Goal: Transaction & Acquisition: Purchase product/service

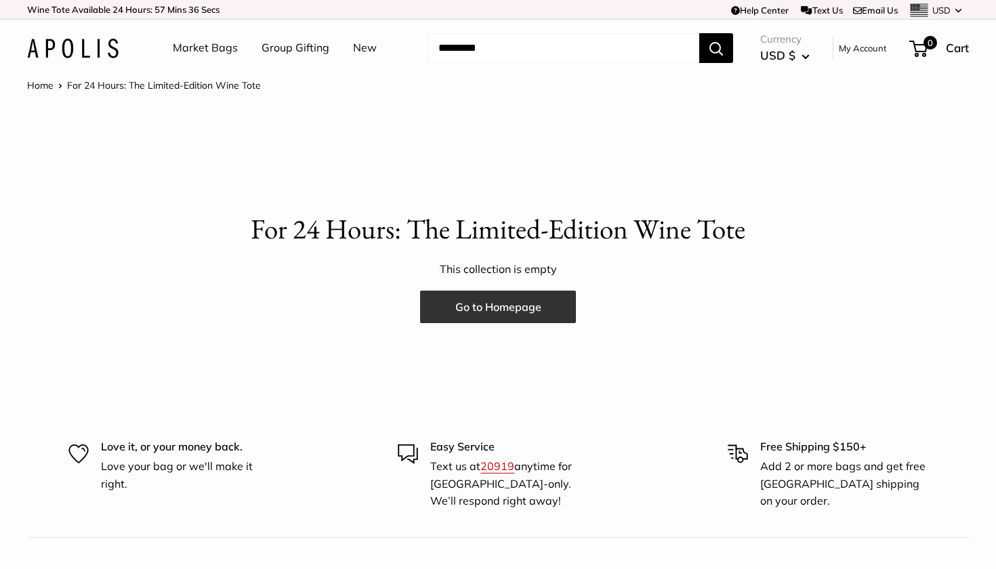
click at [514, 307] on link "Go to Homepage" at bounding box center [498, 307] width 156 height 33
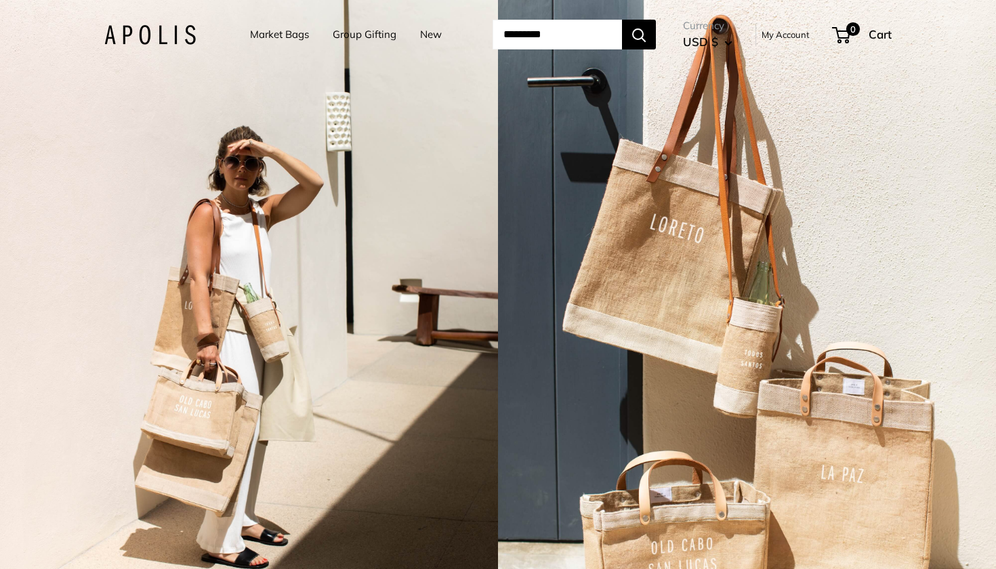
click at [255, 37] on link "Market Bags" at bounding box center [279, 34] width 59 height 19
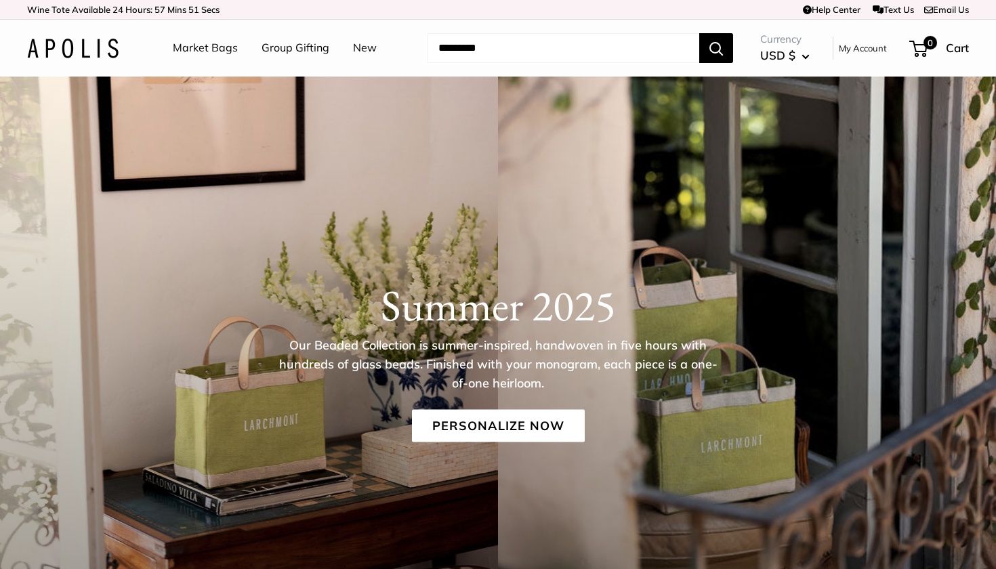
click at [298, 49] on link "Group Gifting" at bounding box center [296, 48] width 68 height 20
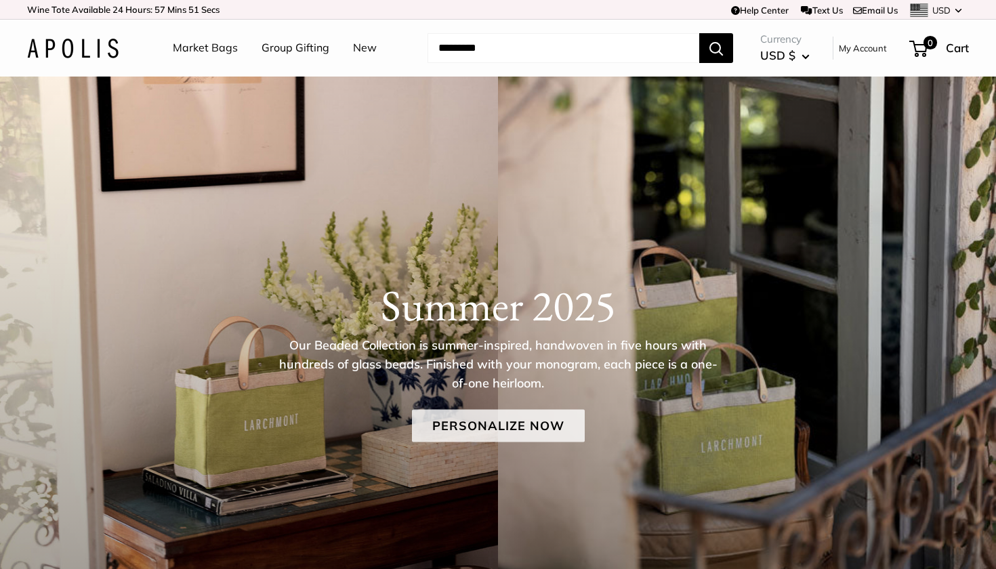
click at [500, 425] on link "Personalize Now" at bounding box center [498, 426] width 173 height 33
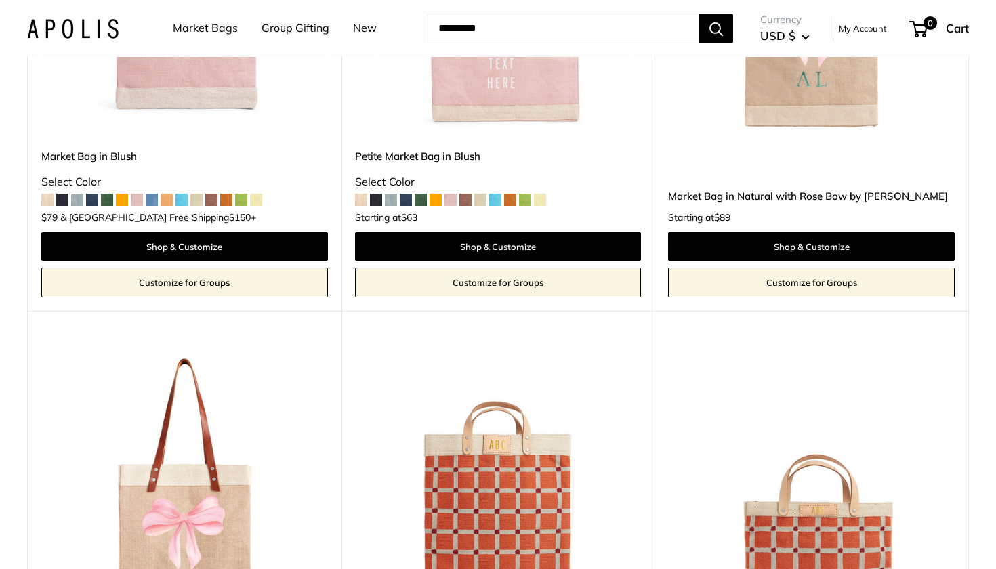
scroll to position [519, 0]
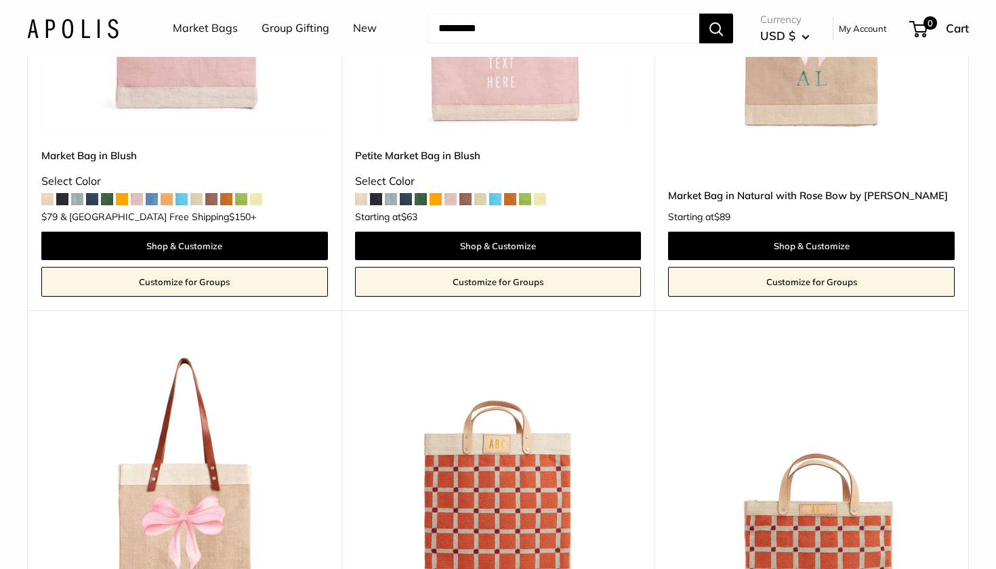
click at [49, 199] on span at bounding box center [47, 199] width 12 height 12
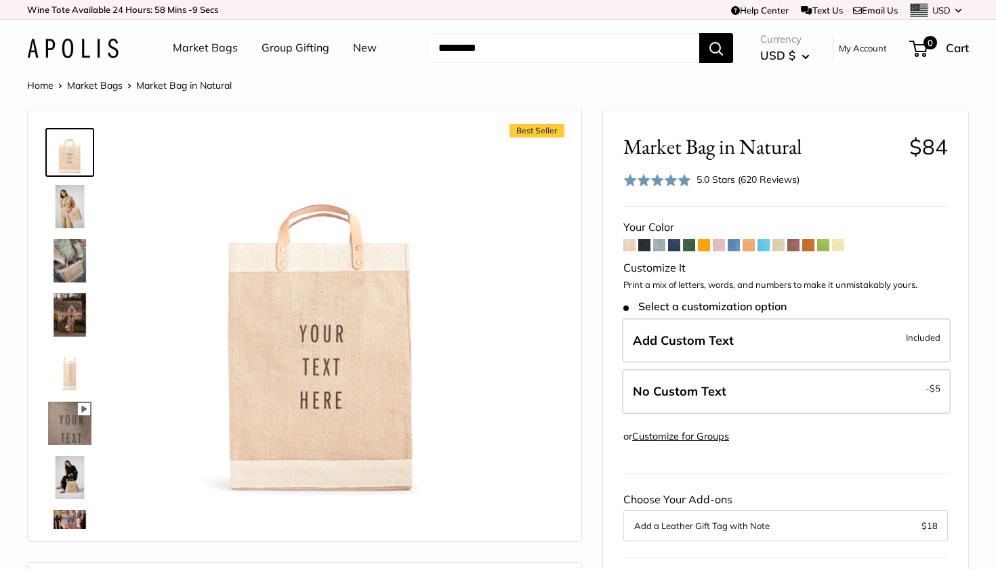
click at [774, 245] on span at bounding box center [778, 245] width 12 height 12
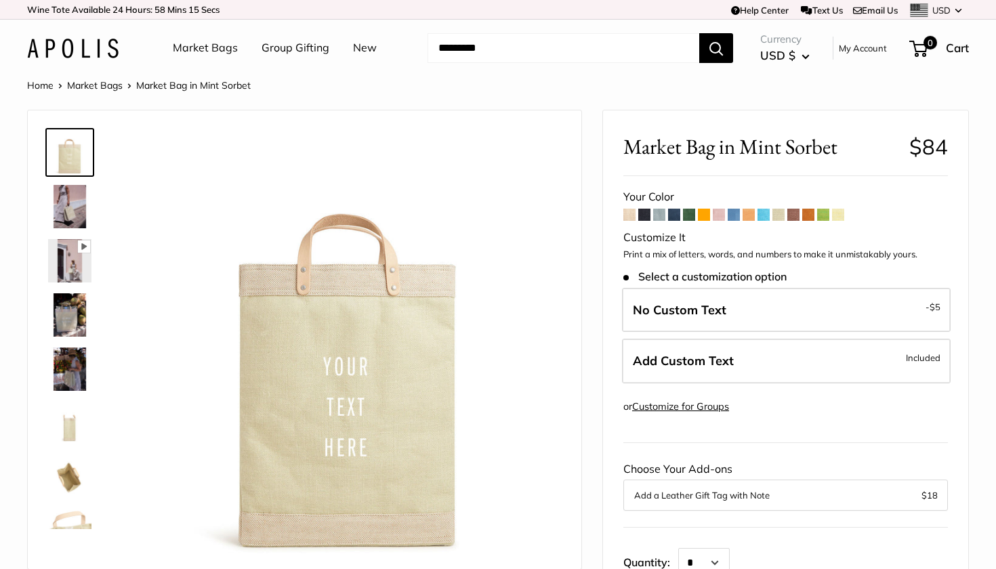
click at [843, 219] on span at bounding box center [838, 215] width 12 height 12
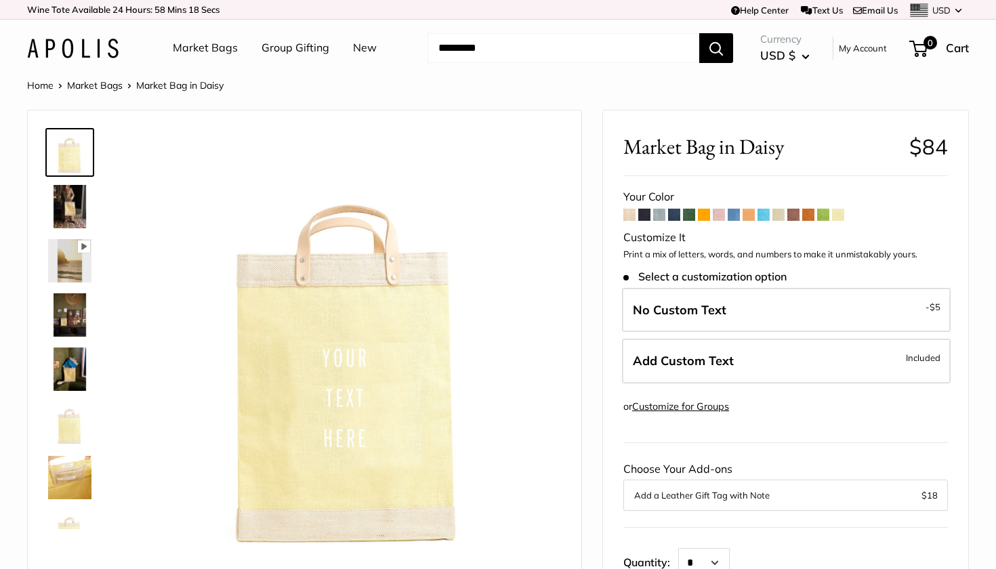
click at [630, 214] on span at bounding box center [629, 215] width 12 height 12
click at [813, 216] on span at bounding box center [808, 215] width 12 height 12
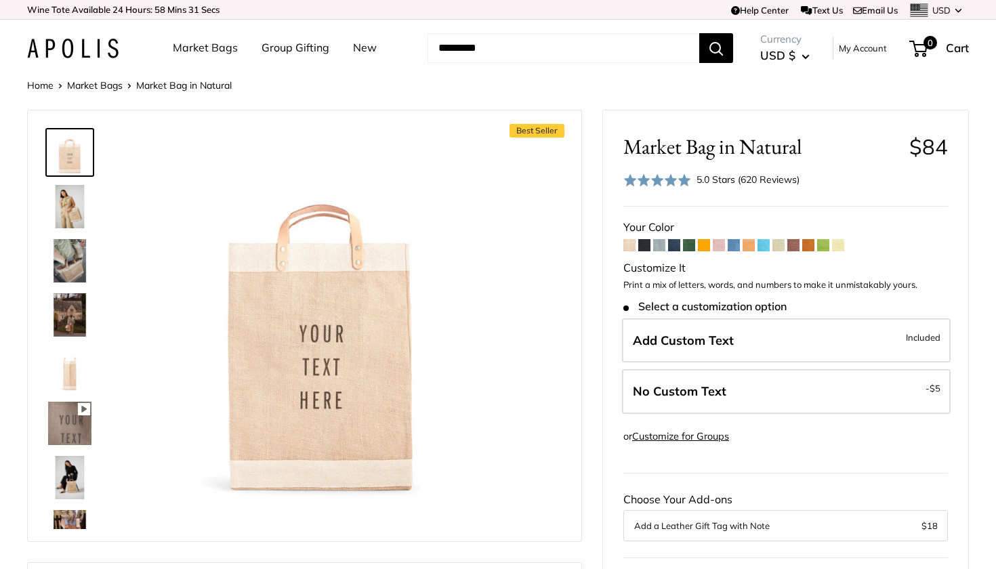
click at [291, 47] on link "Group Gifting" at bounding box center [296, 48] width 68 height 20
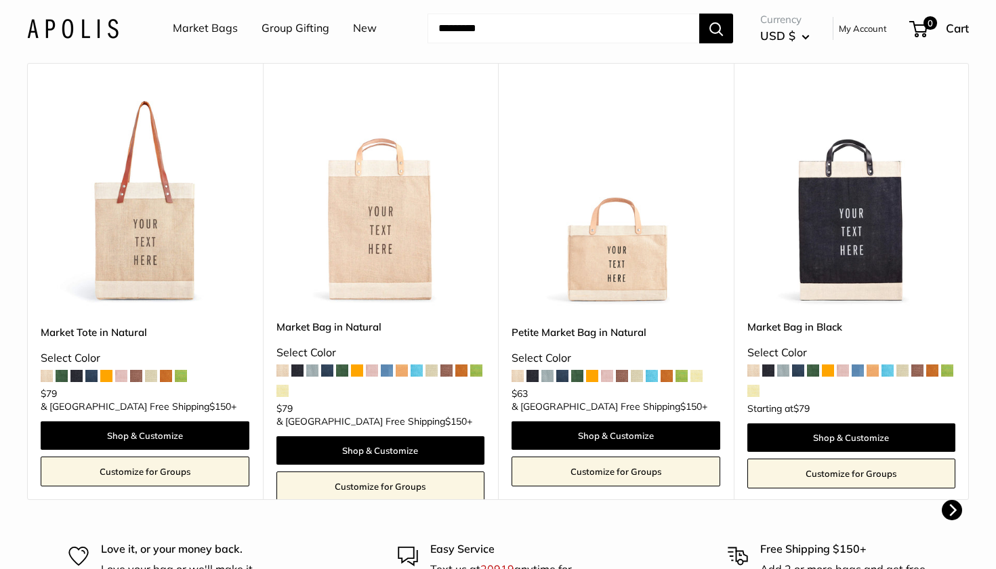
scroll to position [280, 0]
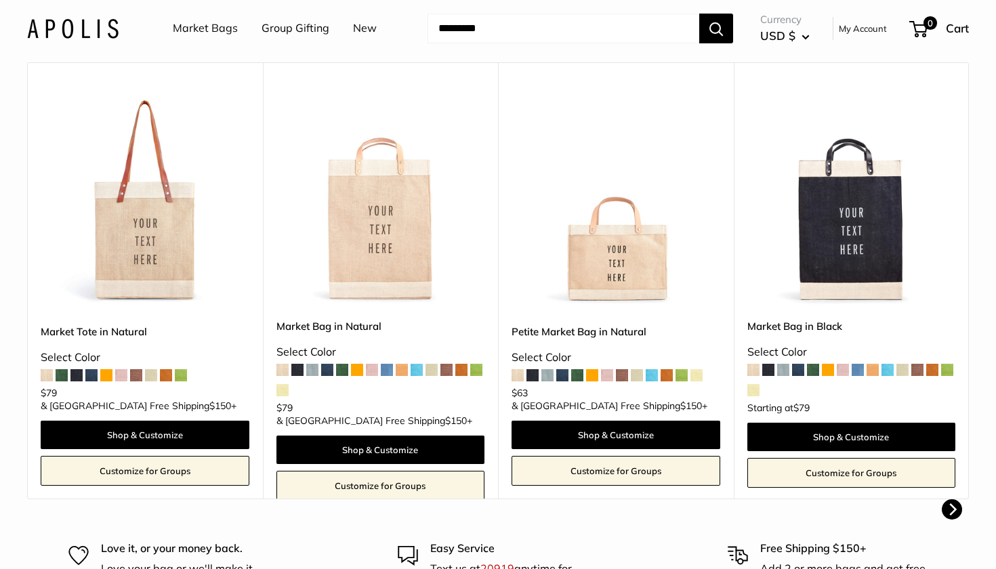
click at [136, 470] on link "Customize for Groups" at bounding box center [145, 471] width 209 height 30
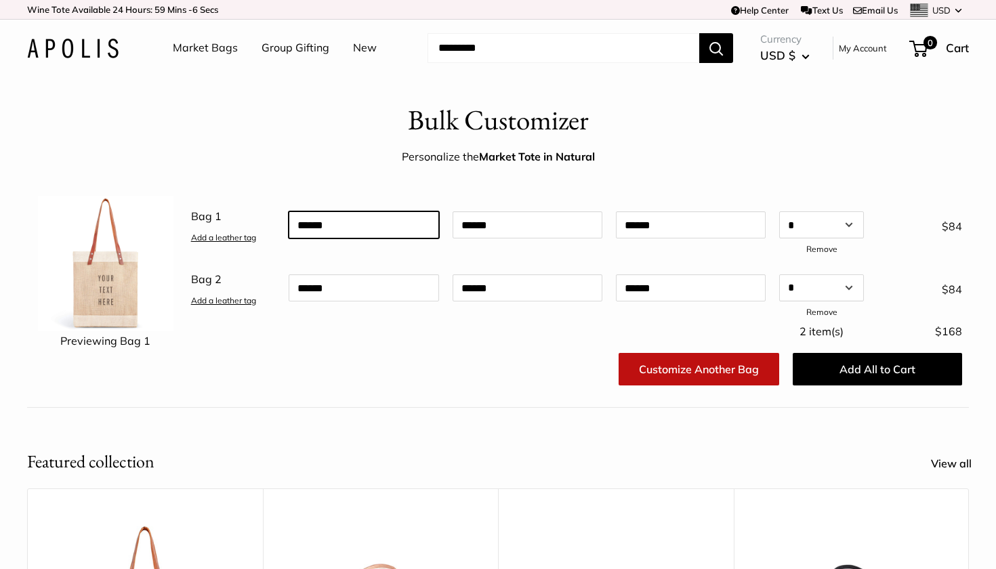
click at [386, 222] on input "text" at bounding box center [364, 224] width 150 height 27
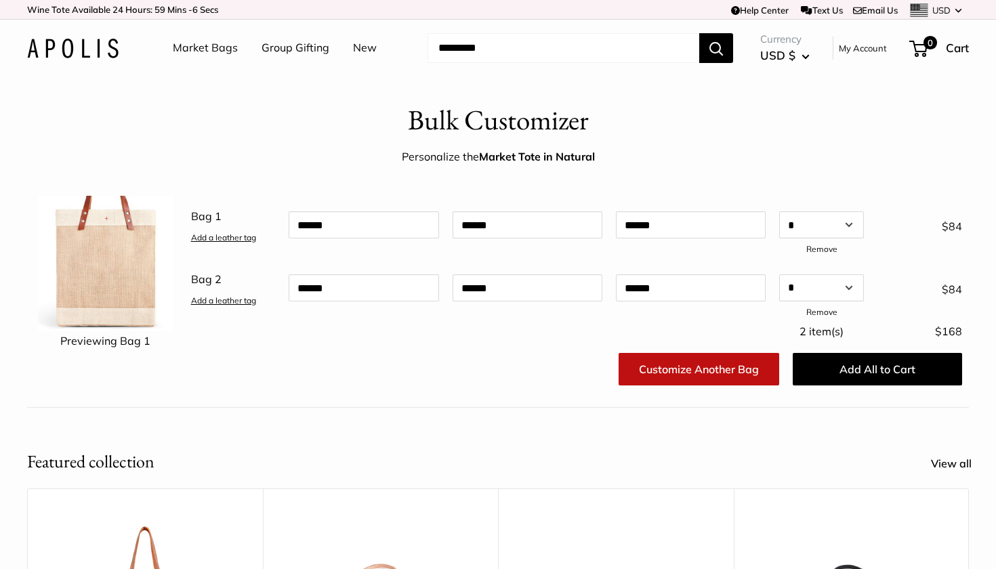
click at [720, 369] on link "Customize Another Bag" at bounding box center [699, 369] width 161 height 33
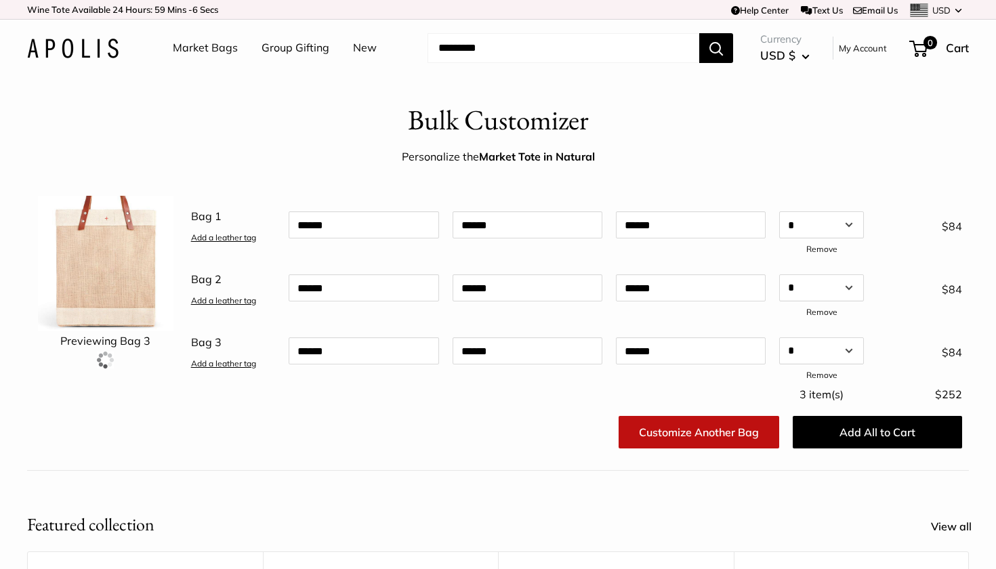
click at [699, 427] on link "Customize Another Bag" at bounding box center [699, 432] width 161 height 33
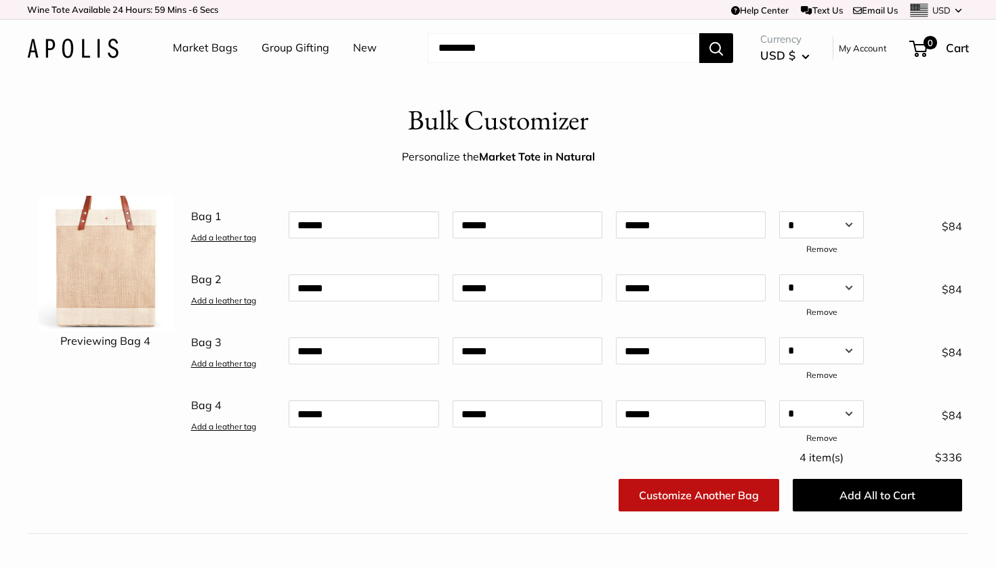
click at [694, 497] on link "Customize Another Bag" at bounding box center [699, 495] width 161 height 33
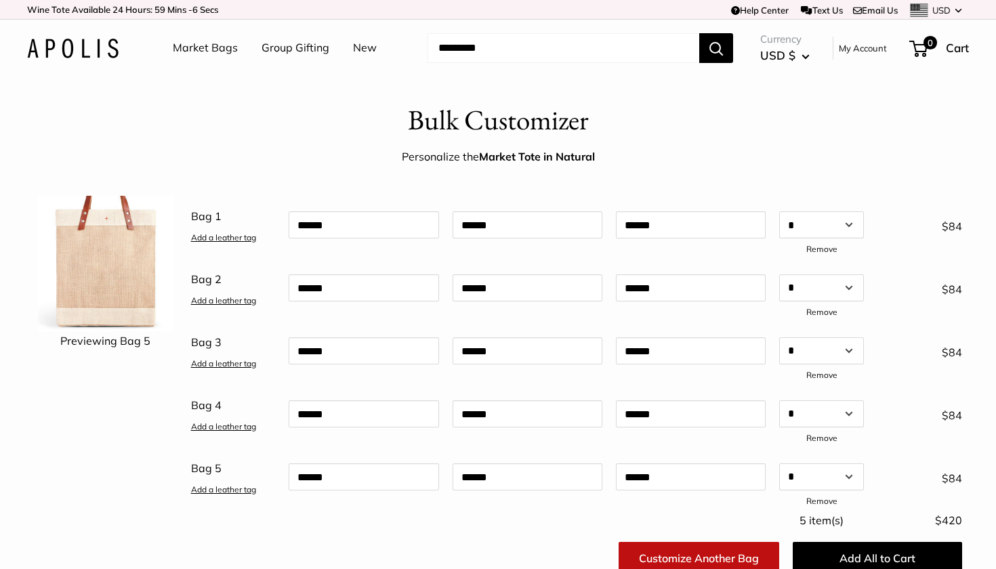
click at [694, 553] on link "Customize Another Bag" at bounding box center [699, 558] width 161 height 33
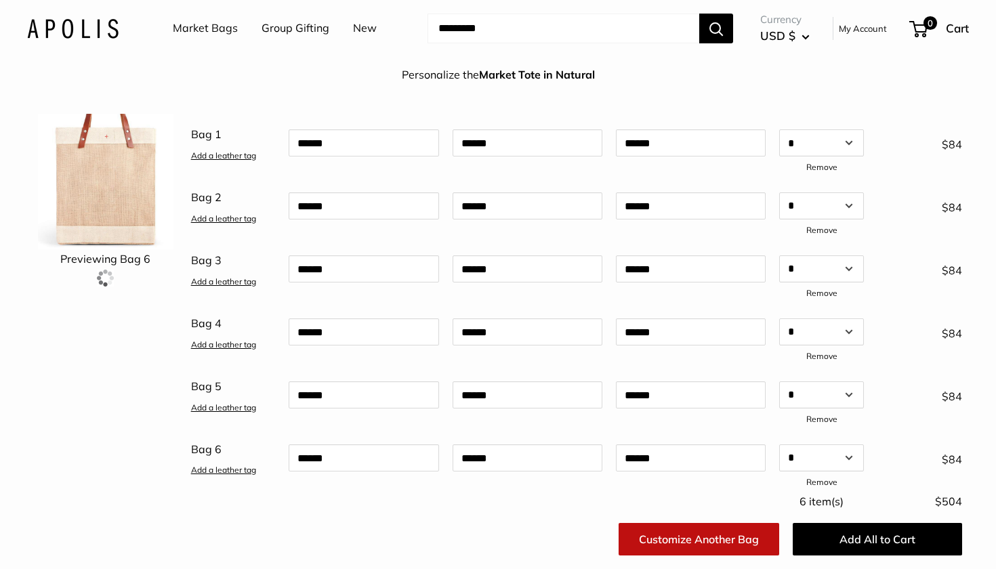
scroll to position [87, 0]
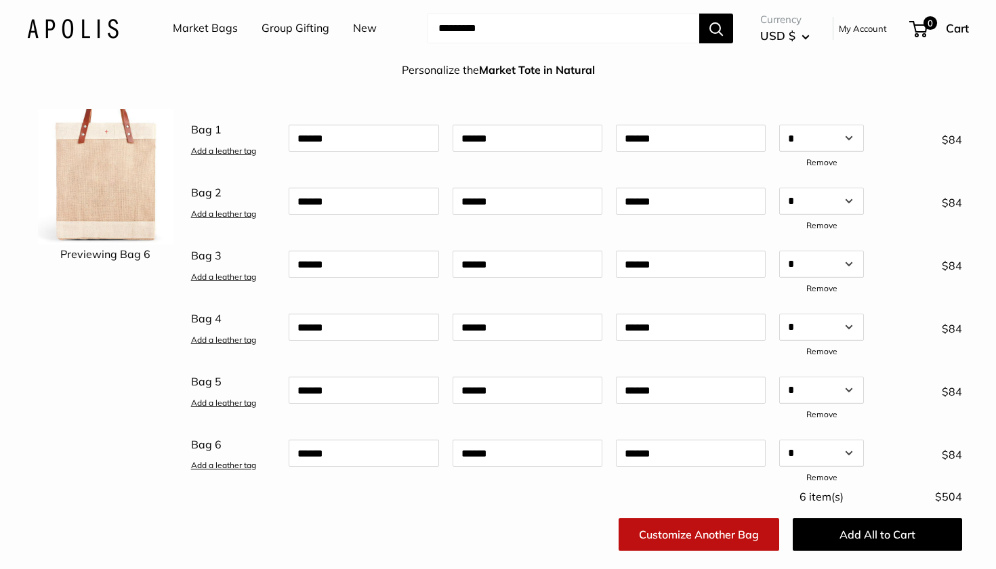
click at [694, 531] on link "Customize Another Bag" at bounding box center [699, 534] width 161 height 33
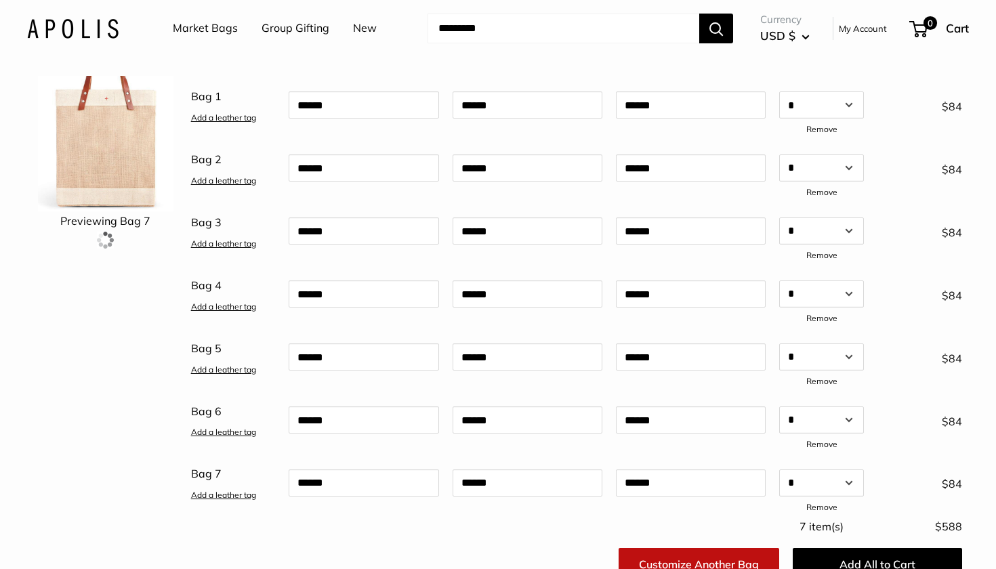
scroll to position [131, 0]
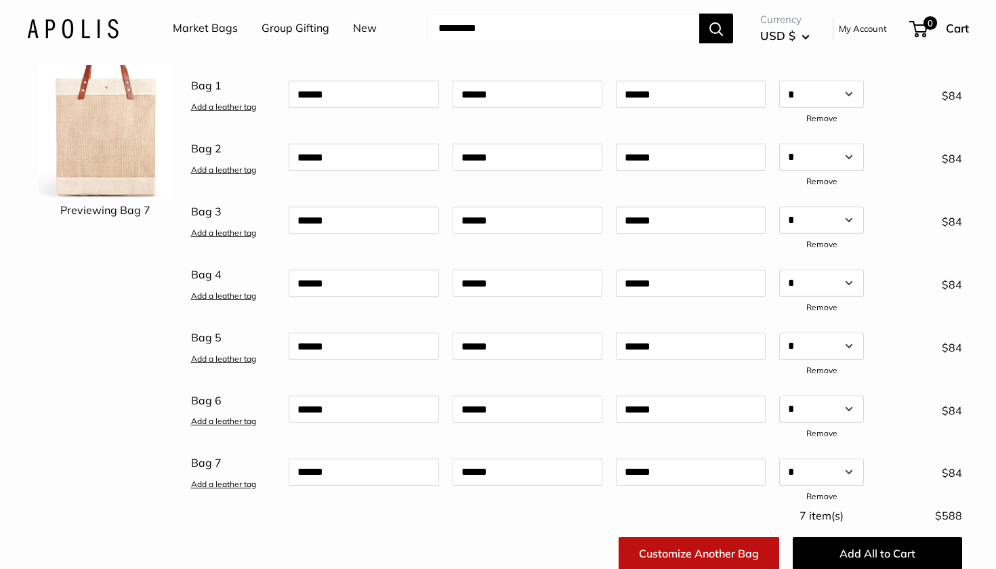
click at [699, 545] on link "Customize Another Bag" at bounding box center [699, 553] width 161 height 33
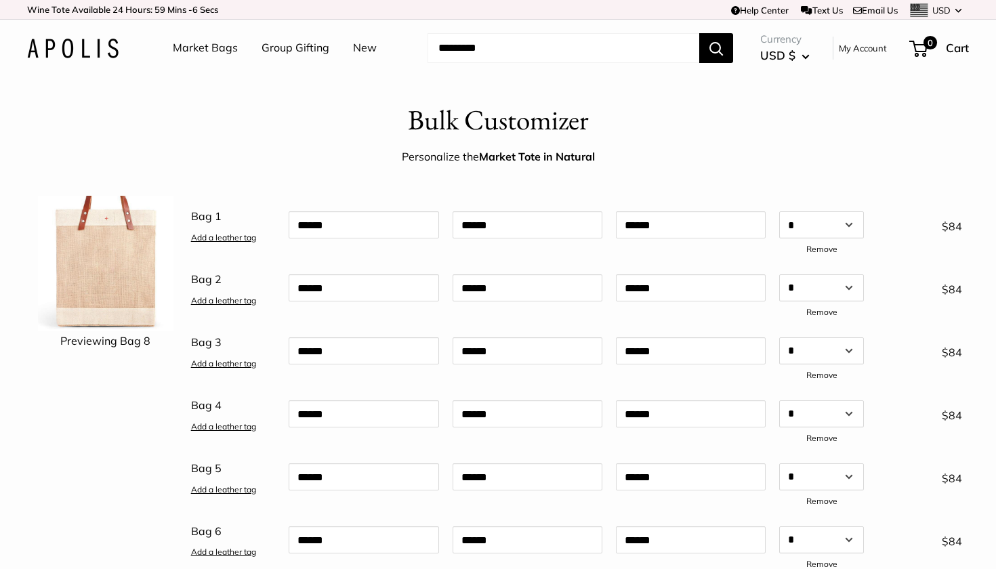
scroll to position [0, 0]
click at [385, 225] on input "text" at bounding box center [364, 224] width 150 height 27
type input "********"
drag, startPoint x: 379, startPoint y: 220, endPoint x: 276, endPoint y: 213, distance: 103.2
click at [276, 213] on div "Bag 1 Add a leather tag ******** Qty Add a leather tag * * * * * * * * * ** ** …" at bounding box center [576, 232] width 785 height 53
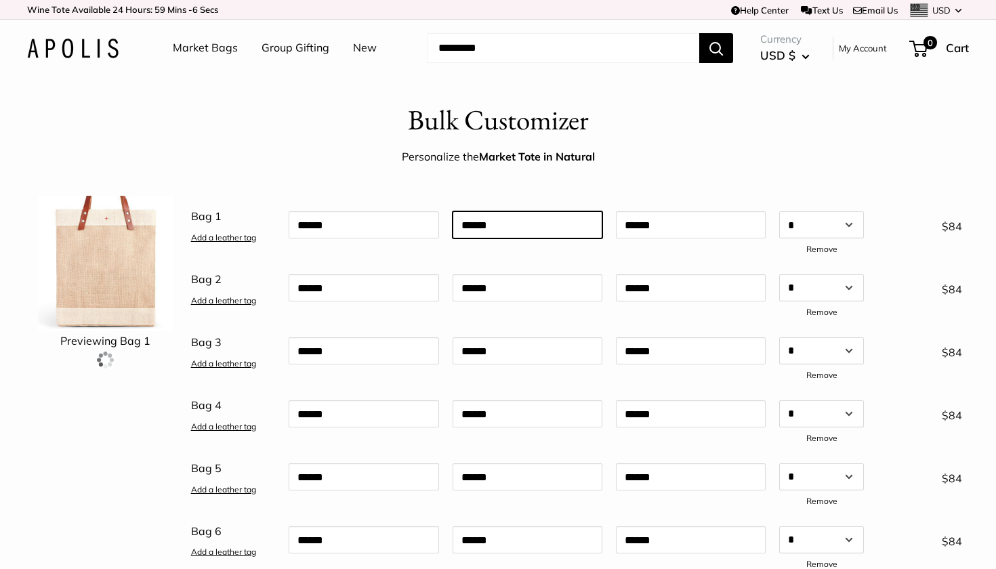
click at [528, 227] on input "text" at bounding box center [528, 224] width 150 height 27
type input "********"
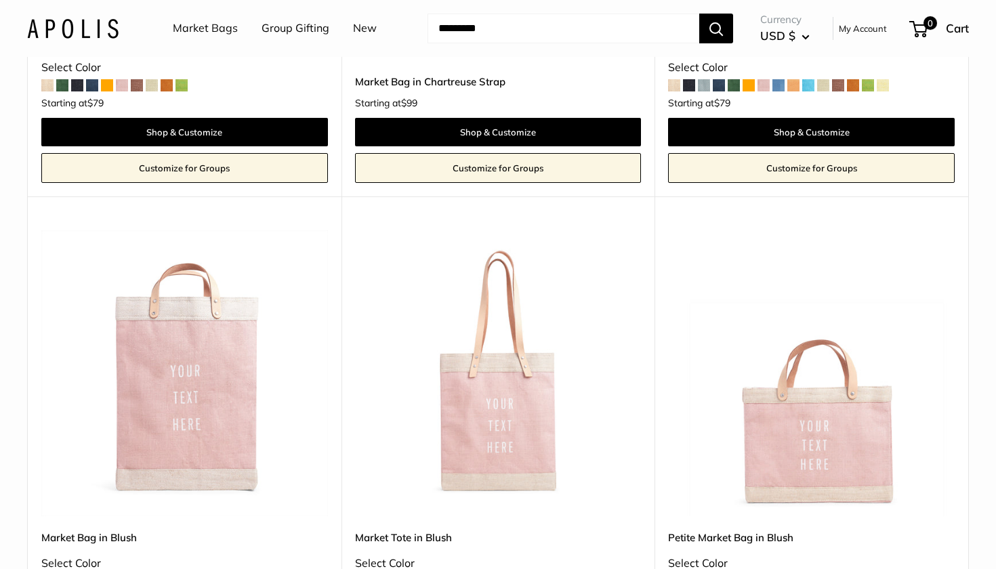
scroll to position [1038, 0]
